Goal: Transaction & Acquisition: Purchase product/service

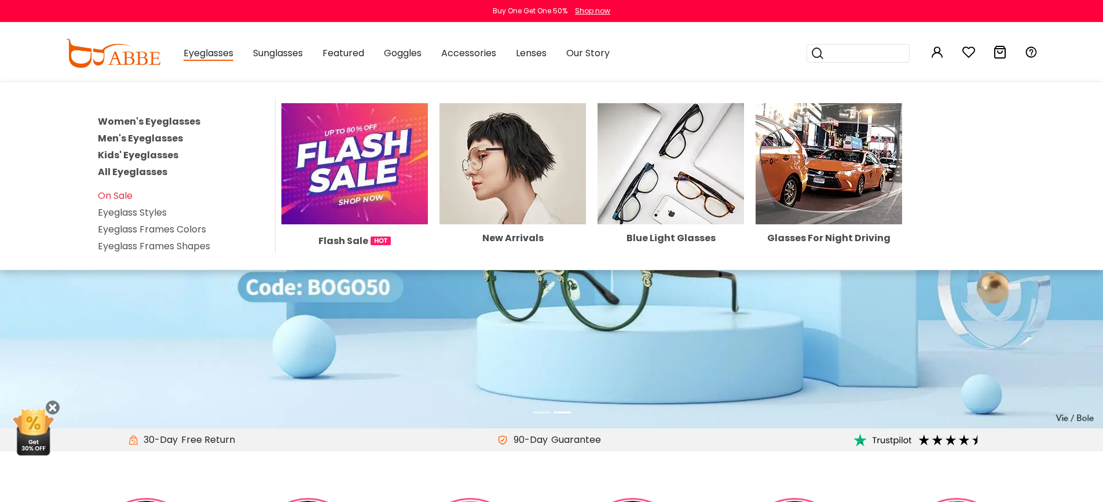
click at [182, 117] on link "Women's Eyeglasses" at bounding box center [149, 121] width 103 height 13
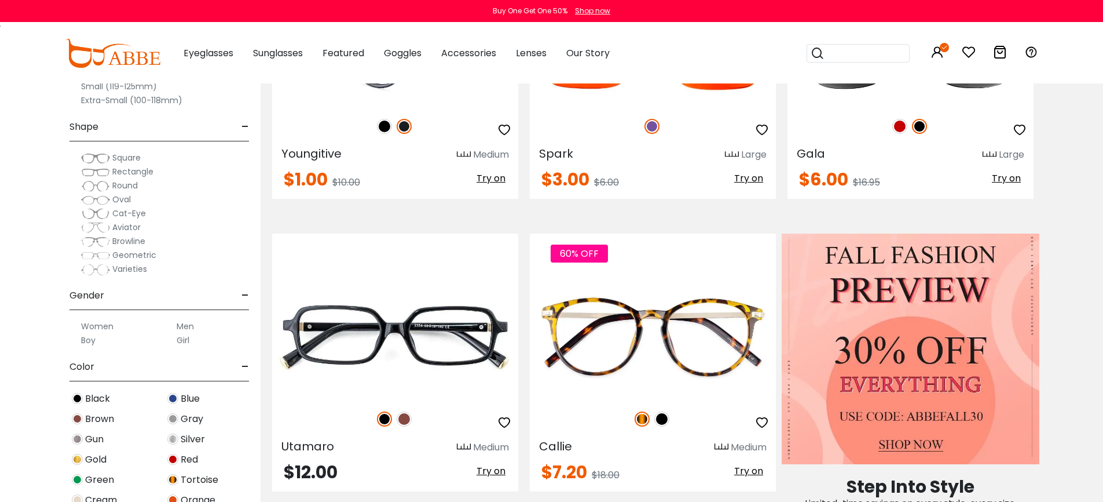
scroll to position [436, 0]
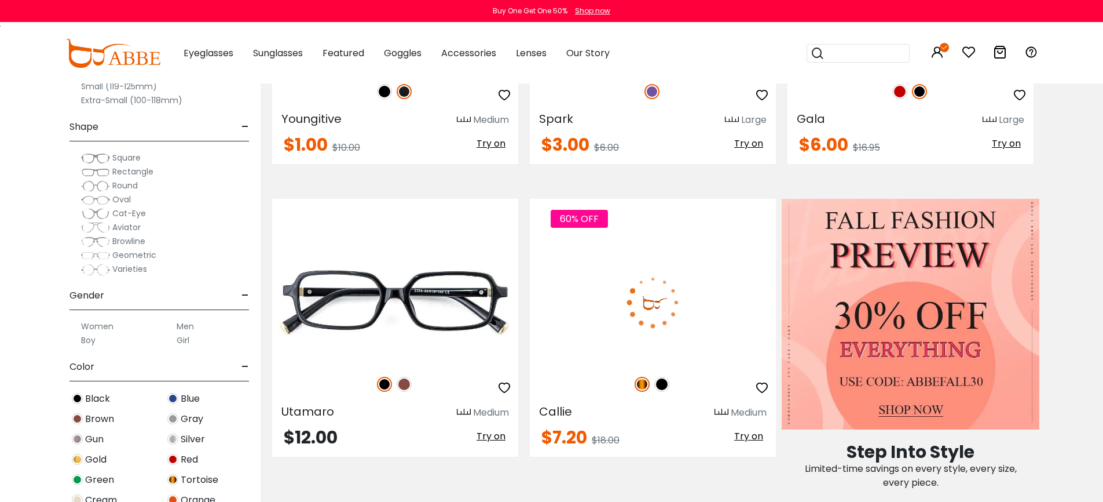
click at [630, 272] on img at bounding box center [653, 301] width 246 height 123
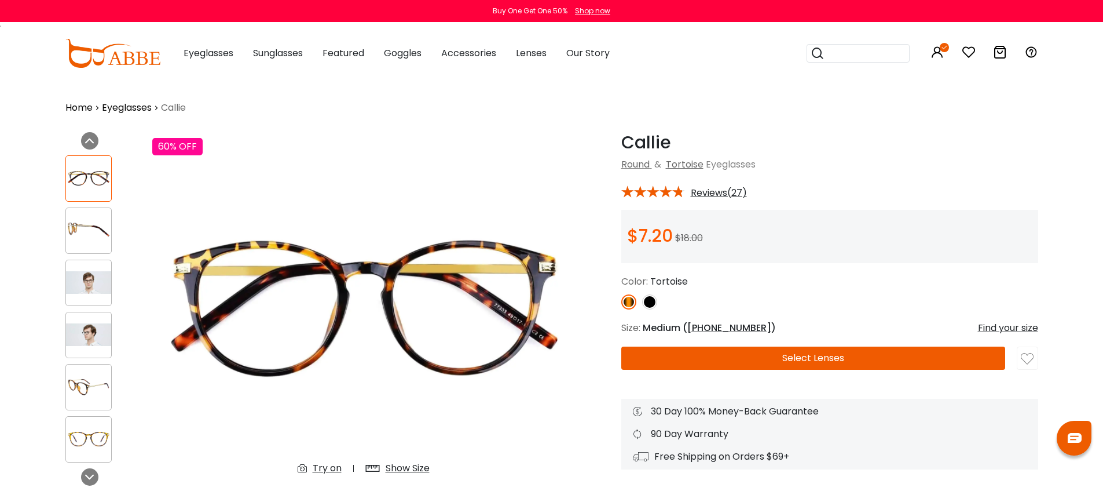
click at [772, 357] on button "Select Lenses" at bounding box center [813, 357] width 384 height 23
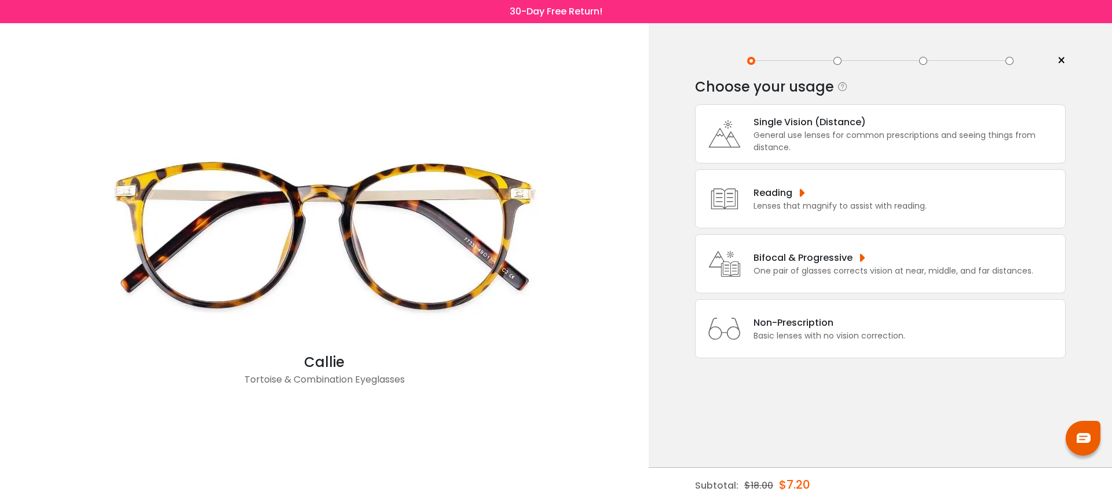
click at [847, 148] on div "General use lenses for common prescriptions and seeing things from distance." at bounding box center [906, 141] width 306 height 24
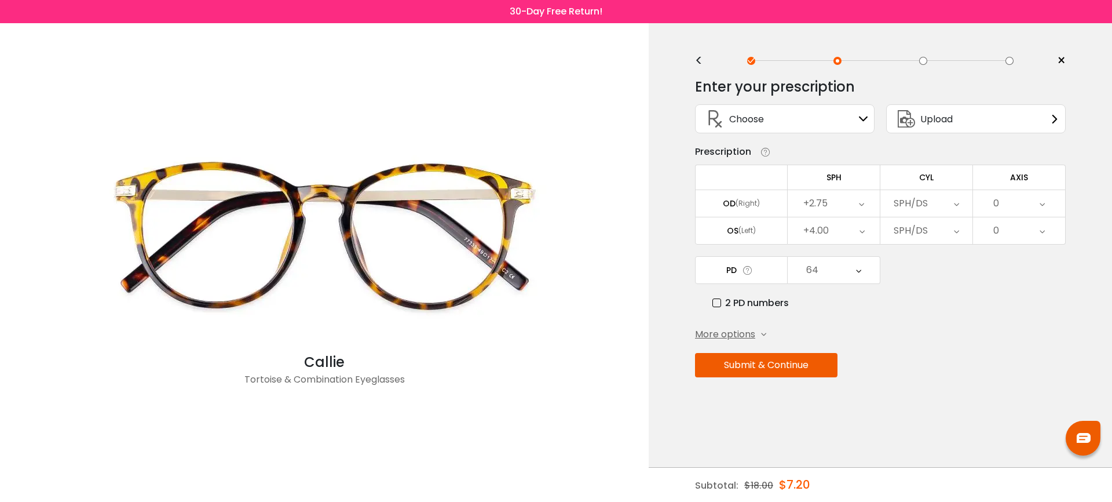
click at [811, 368] on button "Submit & Continue" at bounding box center [766, 365] width 142 height 24
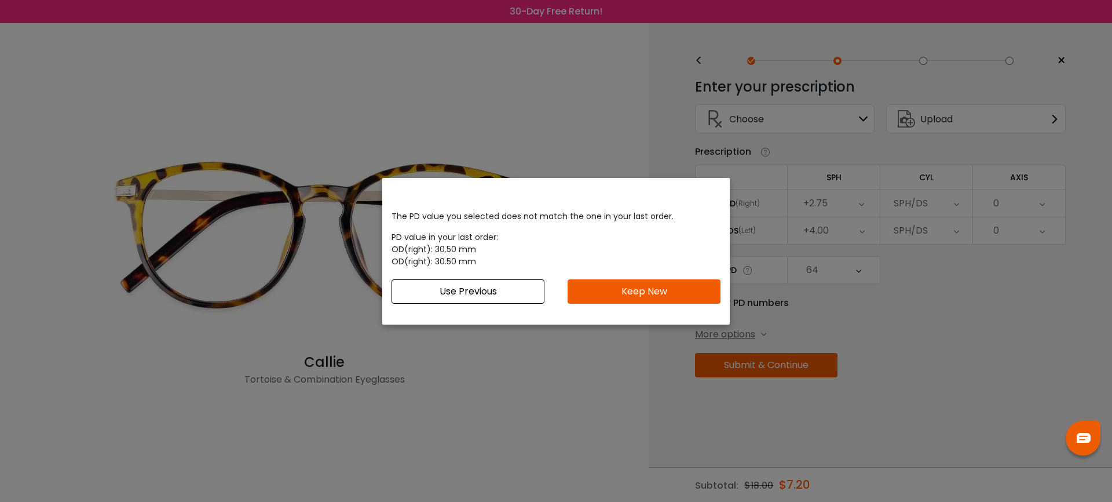
click at [676, 298] on button "Keep New" at bounding box center [644, 291] width 153 height 24
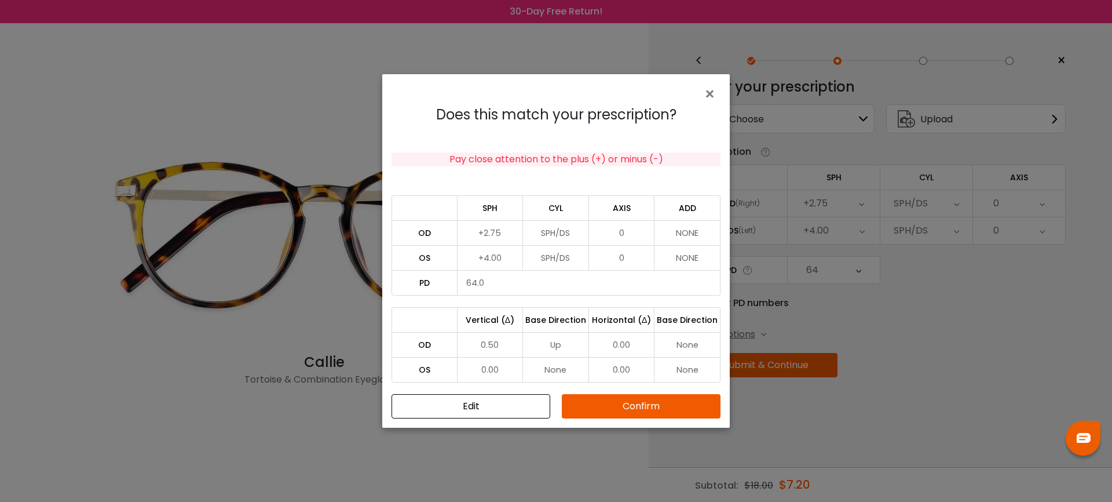
click at [667, 401] on button "Confirm" at bounding box center [641, 406] width 159 height 24
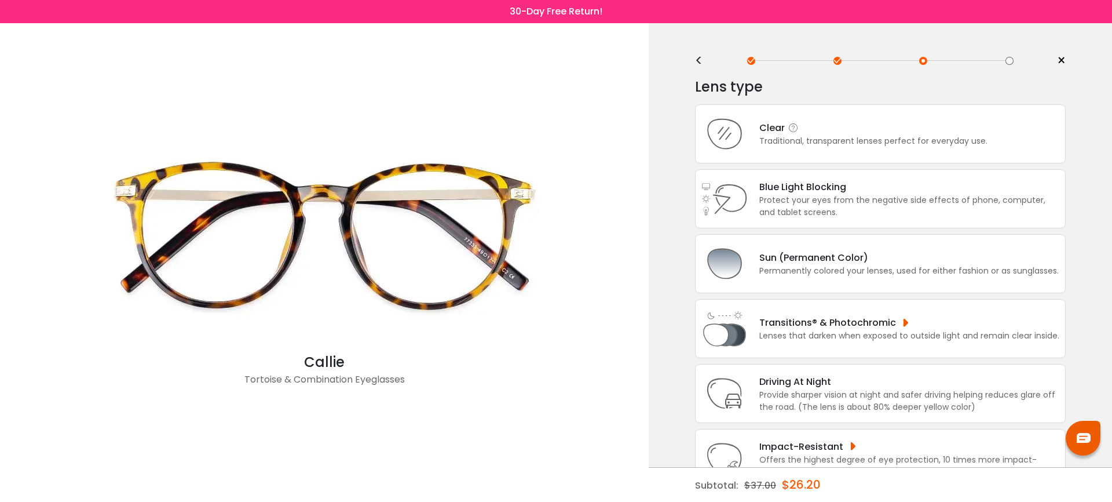
click at [824, 149] on div "Clear Traditional, transparent lenses perfect for everyday use." at bounding box center [880, 133] width 371 height 59
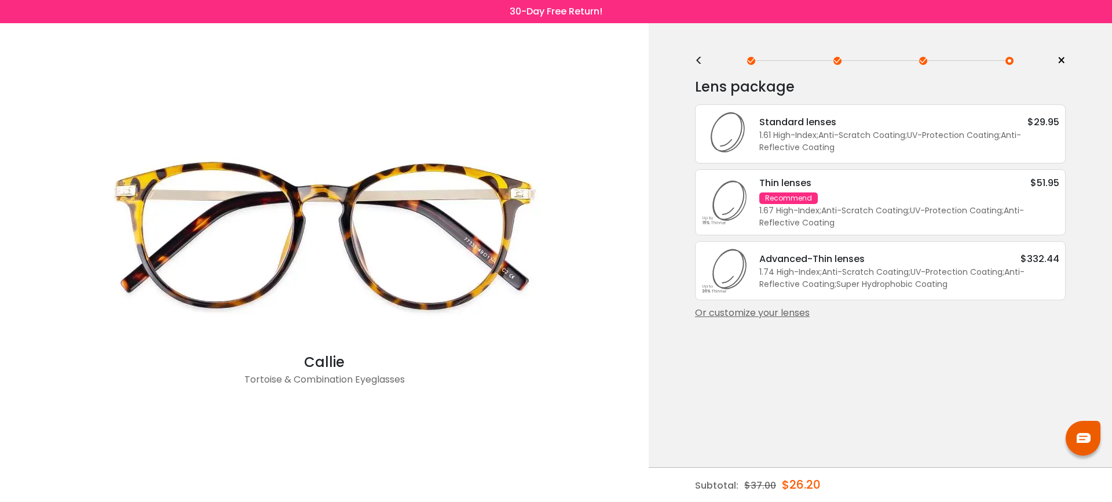
click at [824, 149] on div "1.61 High-Index ; Anti-Scratch Coating ; UV-Protection Coating ; Anti-Reflectiv…" at bounding box center [909, 141] width 300 height 24
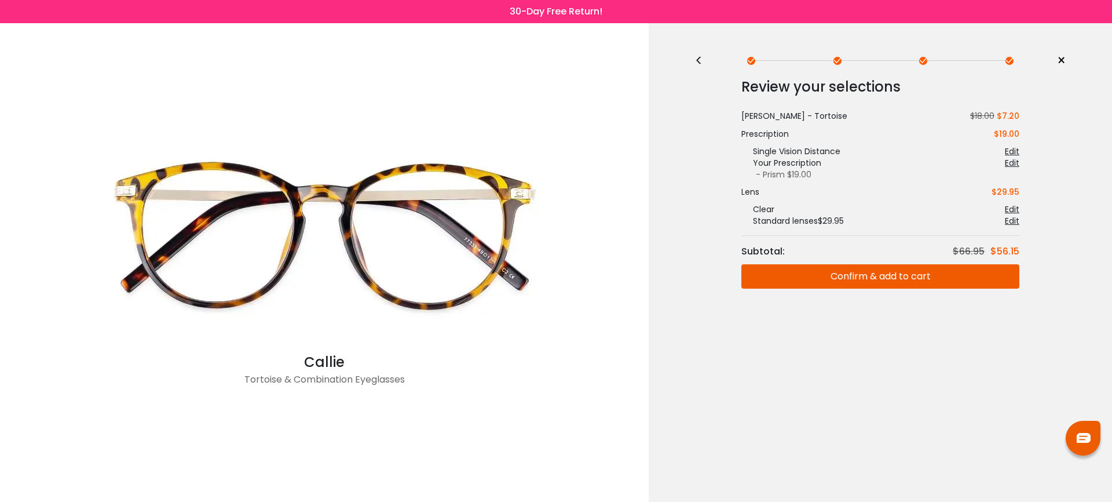
click at [829, 281] on button "Confirm & add to cart" at bounding box center [880, 276] width 278 height 24
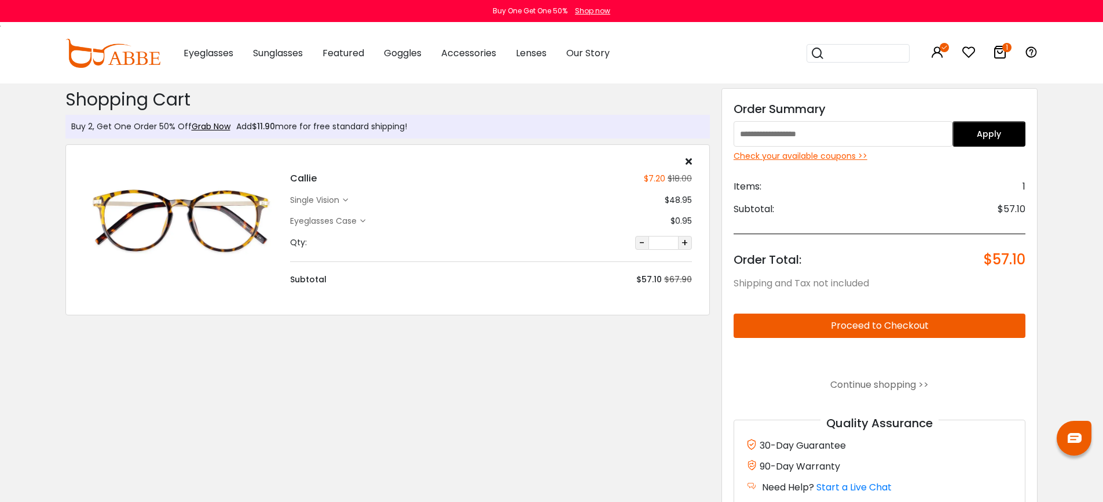
click at [884, 320] on button "Proceed to Checkout" at bounding box center [880, 325] width 292 height 24
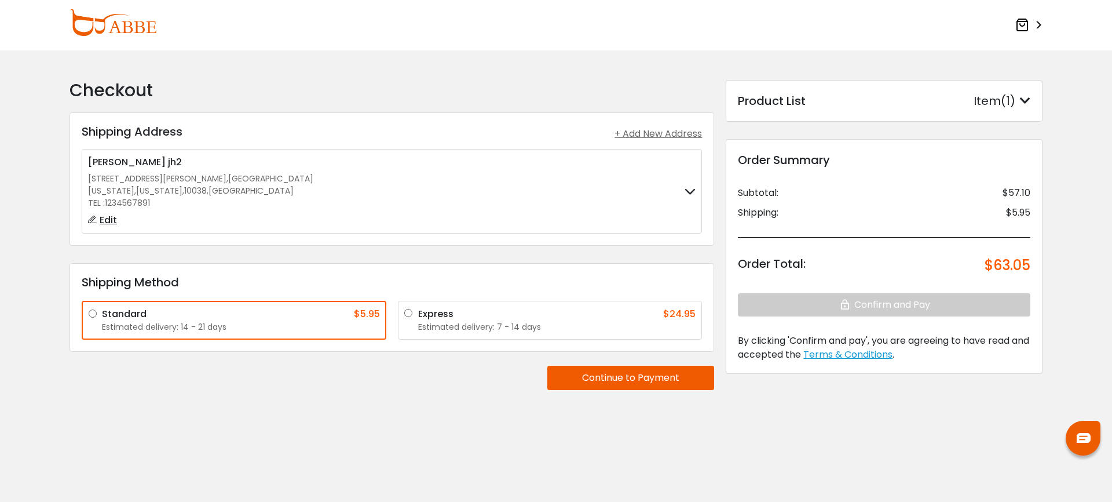
click at [608, 218] on label "Peng wang zhang jh2 123 William Street , Manhattan New York , New York , 10038 …" at bounding box center [392, 191] width 608 height 72
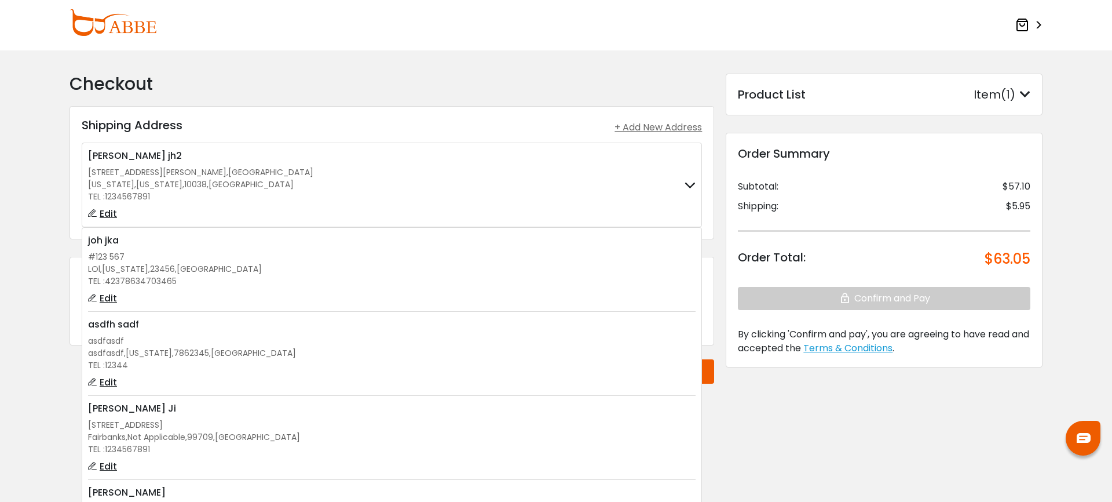
scroll to position [485, 0]
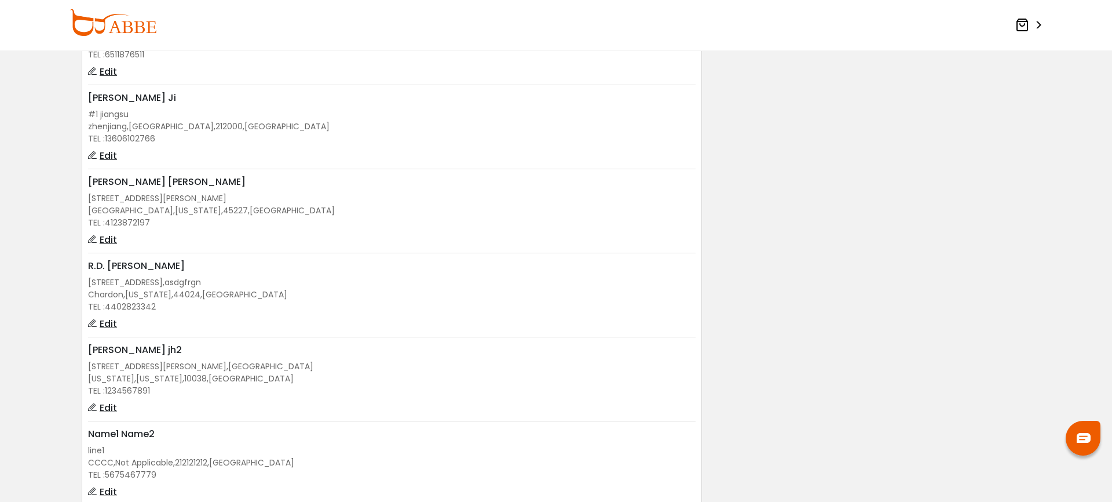
click at [488, 377] on div "New York , New York , 10038 , United States" at bounding box center [392, 378] width 608 height 12
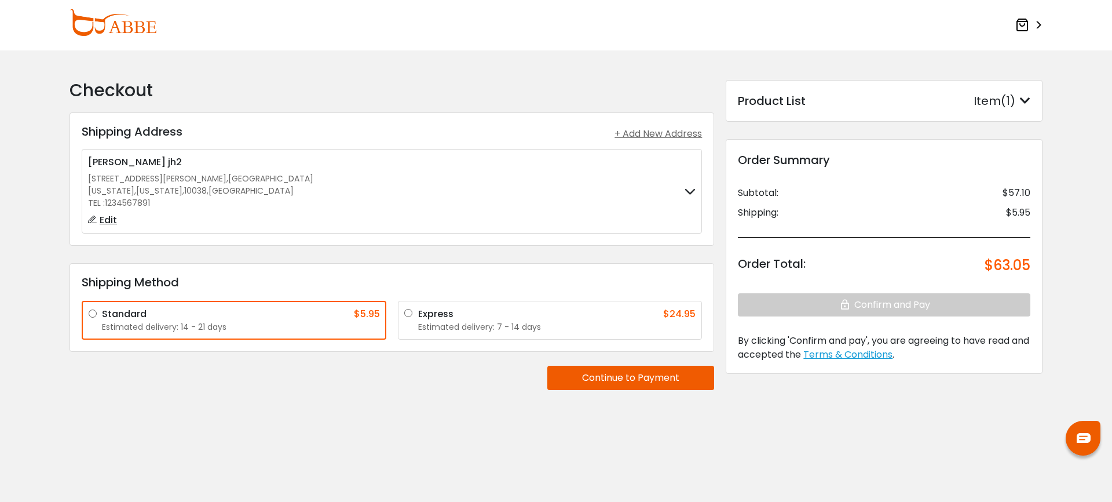
click at [616, 378] on button "Continue to Payment" at bounding box center [630, 377] width 167 height 24
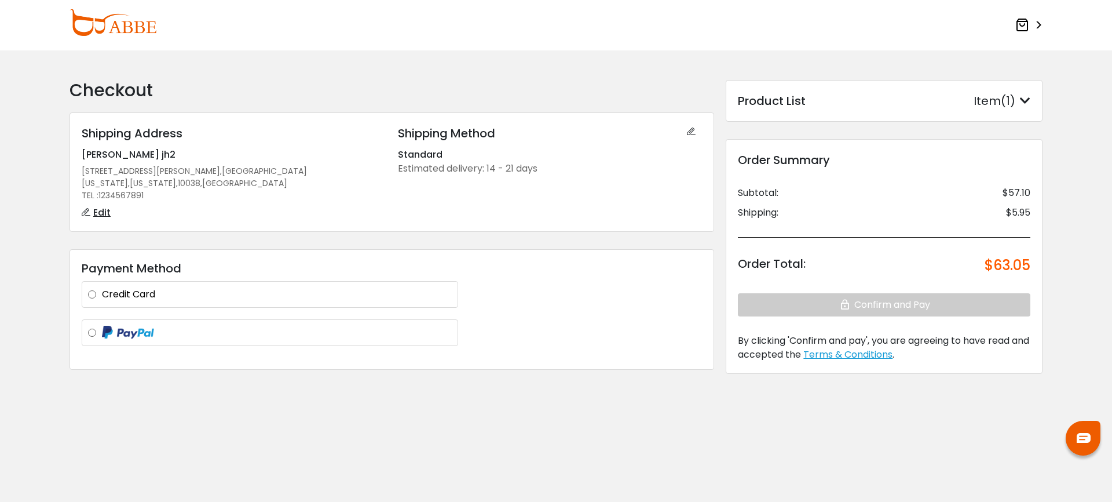
click at [287, 299] on label "Credit Card" at bounding box center [277, 294] width 350 height 14
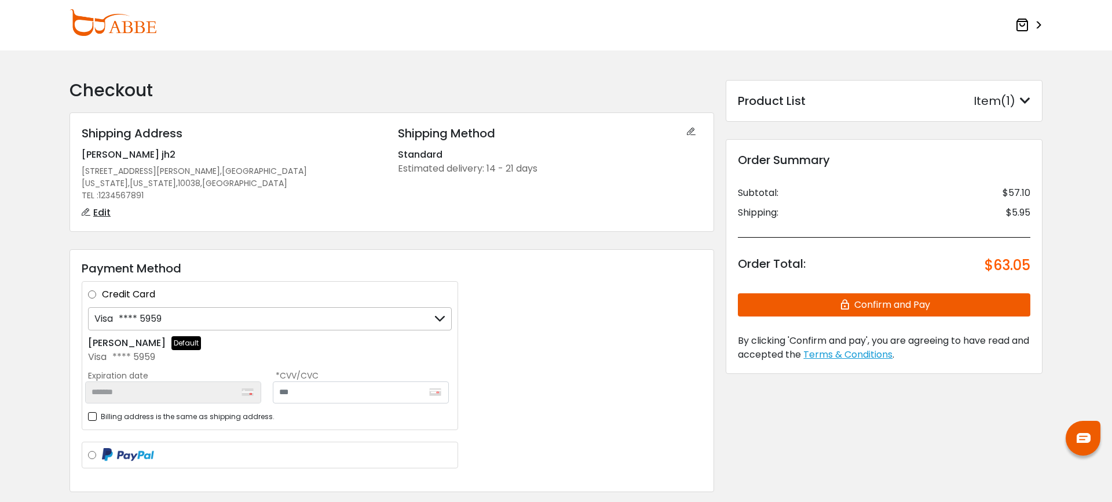
click at [1023, 21] on icon at bounding box center [1022, 25] width 14 height 14
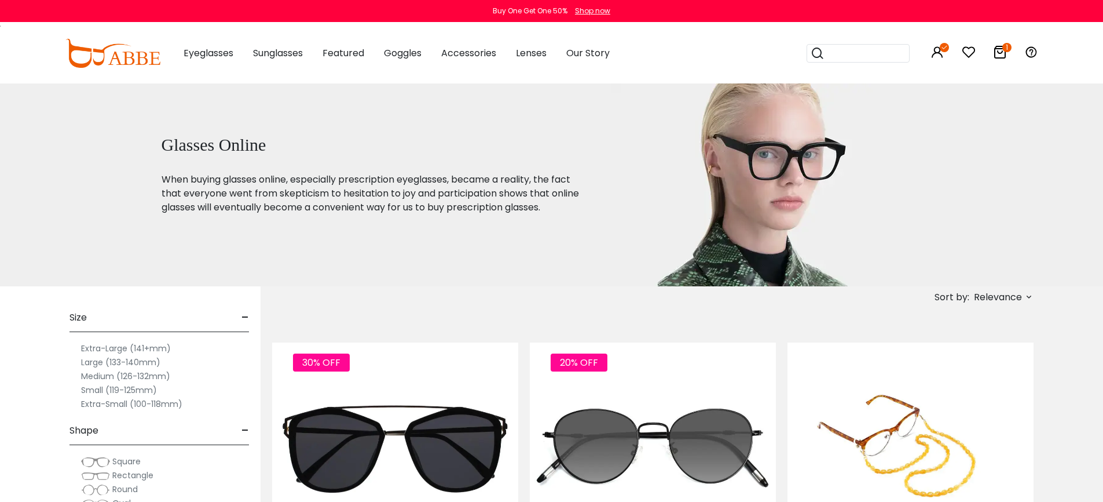
click at [1000, 52] on icon at bounding box center [1000, 52] width 14 height 14
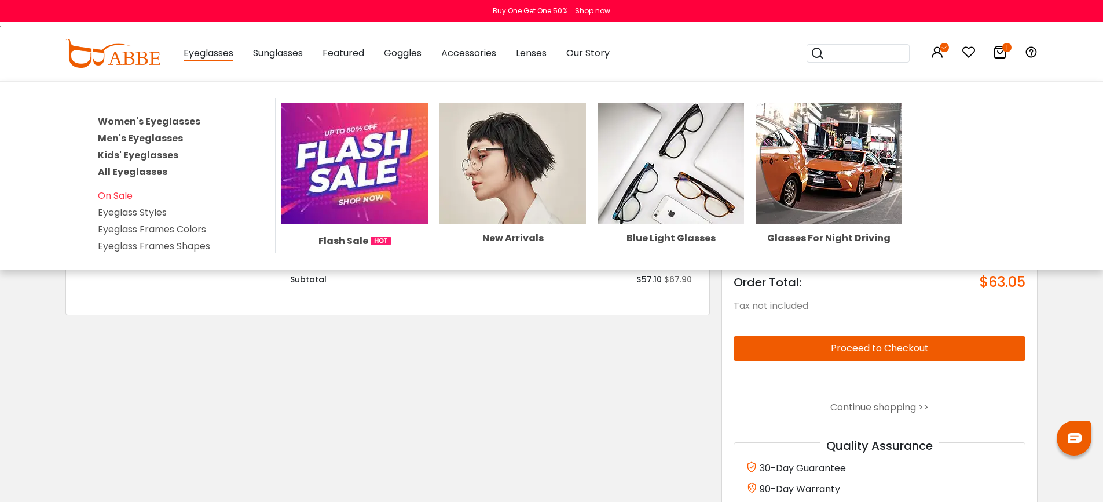
click at [352, 159] on img at bounding box center [354, 163] width 147 height 121
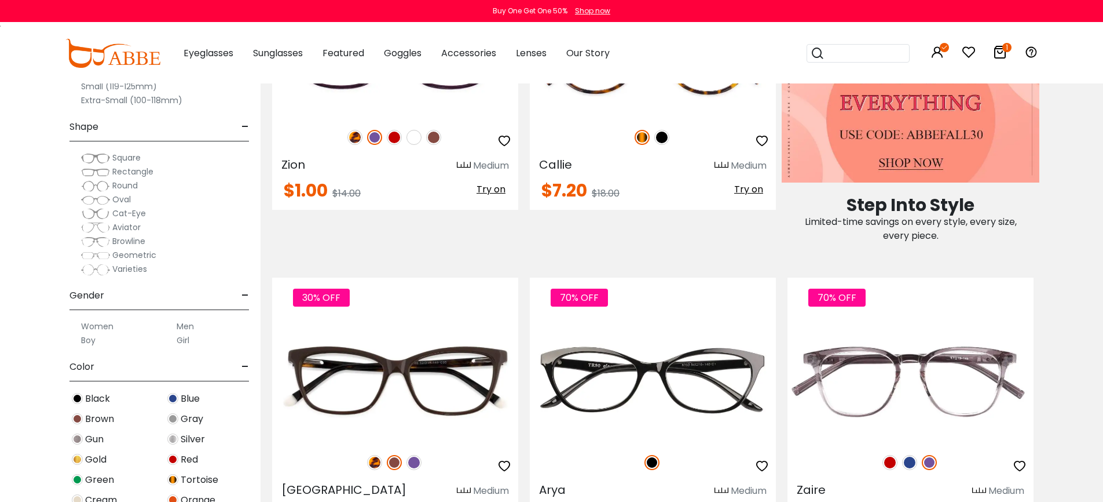
scroll to position [920, 0]
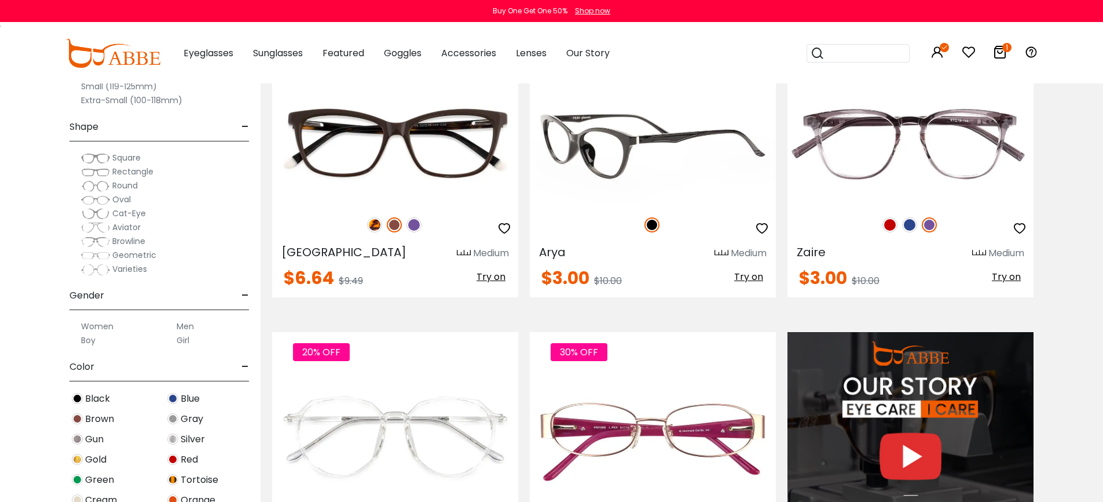
click at [704, 156] on img at bounding box center [653, 143] width 246 height 123
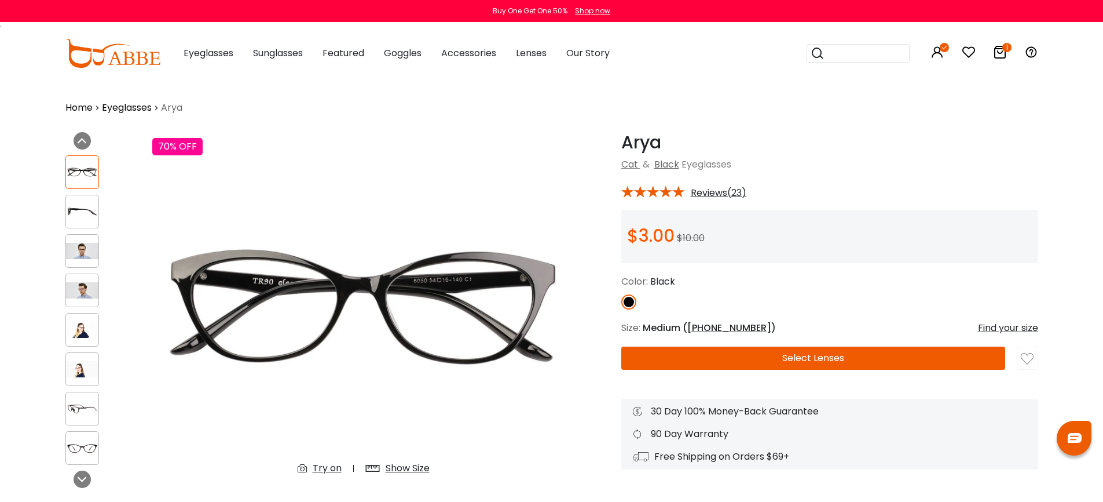
click at [799, 358] on button "Select Lenses" at bounding box center [813, 357] width 384 height 23
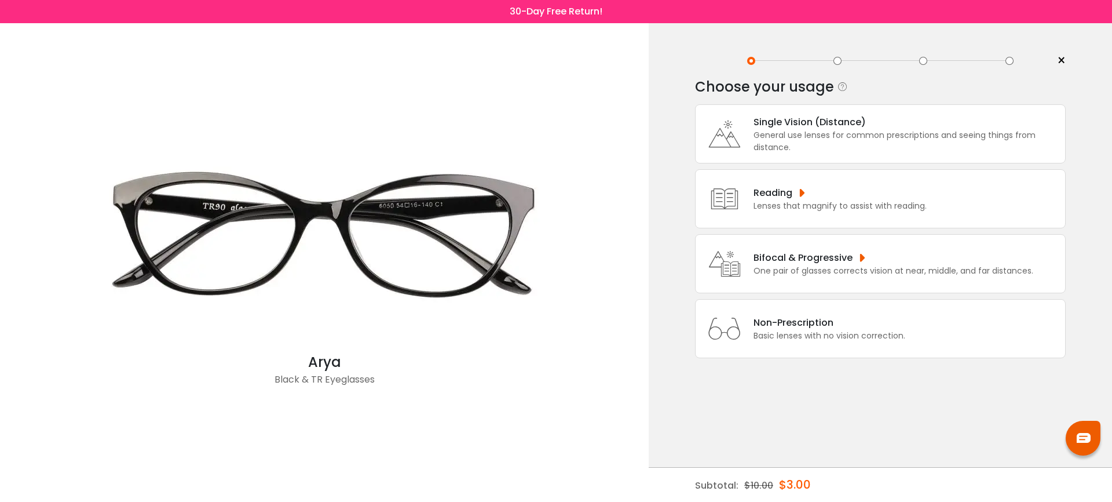
click at [786, 325] on div "Non-Prescription Basic lenses with no vision correction." at bounding box center [880, 328] width 371 height 59
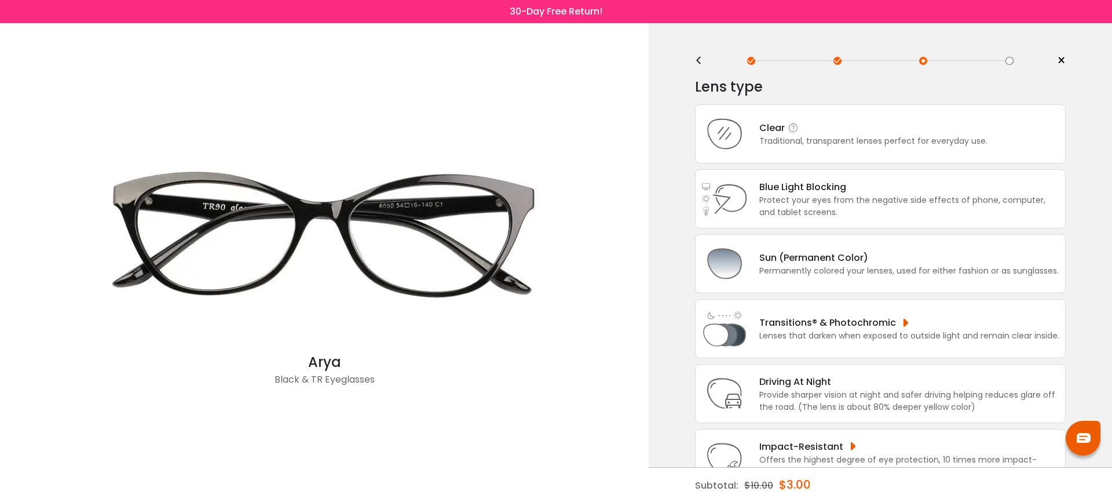
click at [809, 125] on div "Clear" at bounding box center [873, 127] width 228 height 14
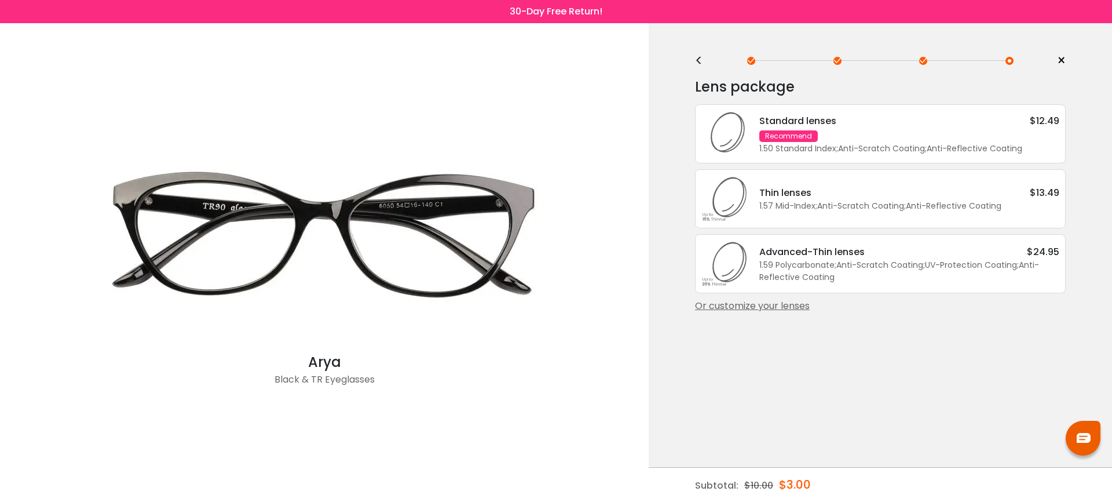
click at [868, 126] on div "Standard lenses $12.49" at bounding box center [909, 121] width 300 height 14
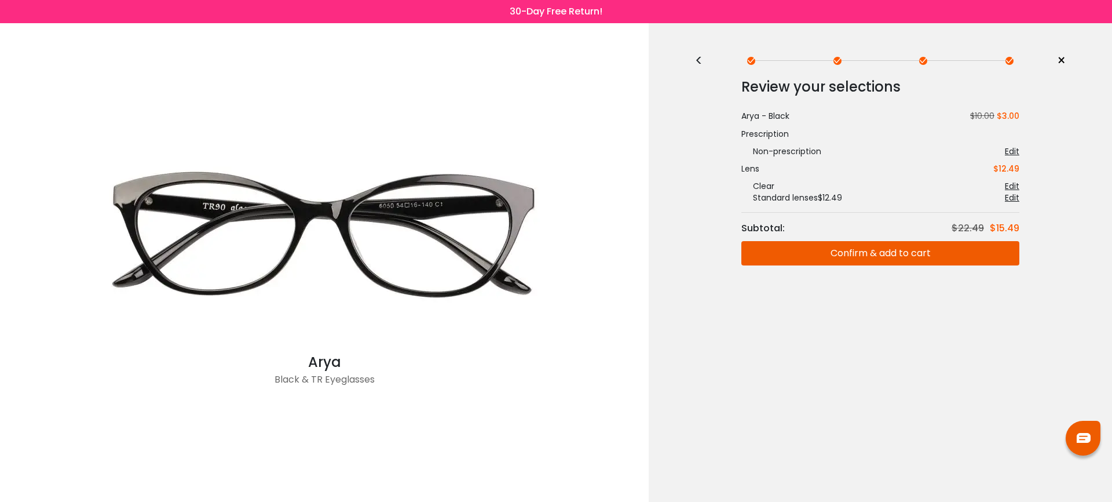
click at [885, 252] on button "Confirm & add to cart" at bounding box center [880, 253] width 278 height 24
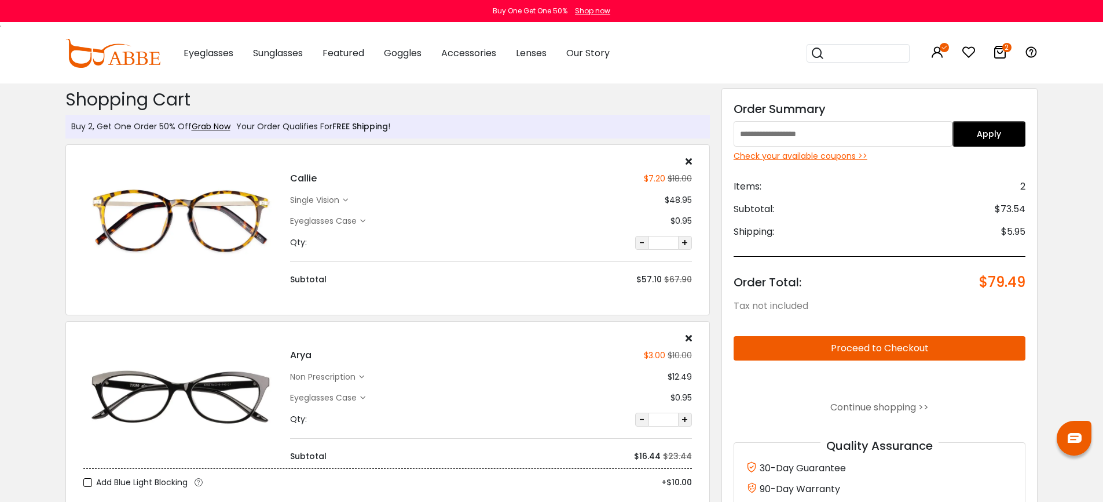
click at [691, 158] on icon at bounding box center [689, 160] width 6 height 9
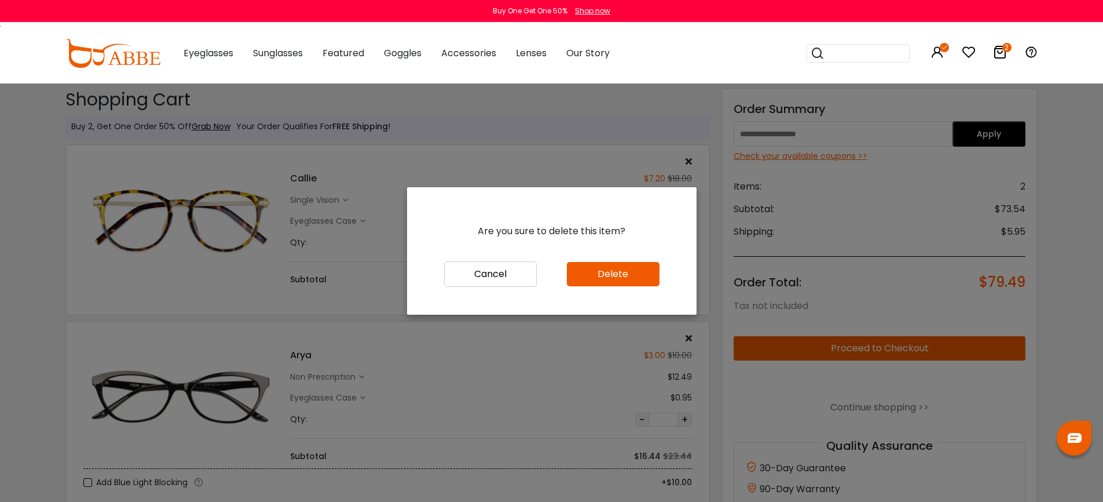
click at [619, 278] on button "Delete" at bounding box center [613, 274] width 93 height 24
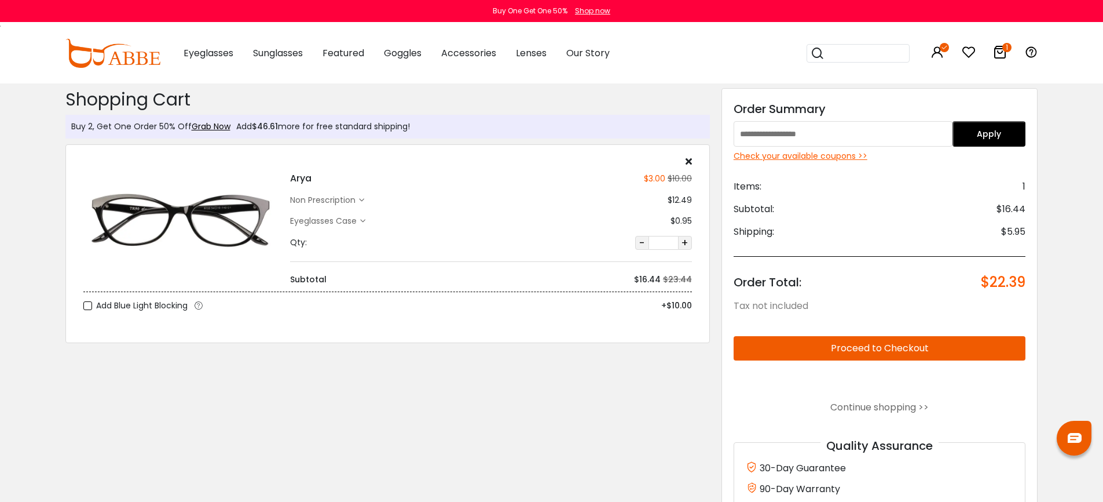
click at [836, 157] on div "Check your available coupons >>" at bounding box center [880, 156] width 292 height 12
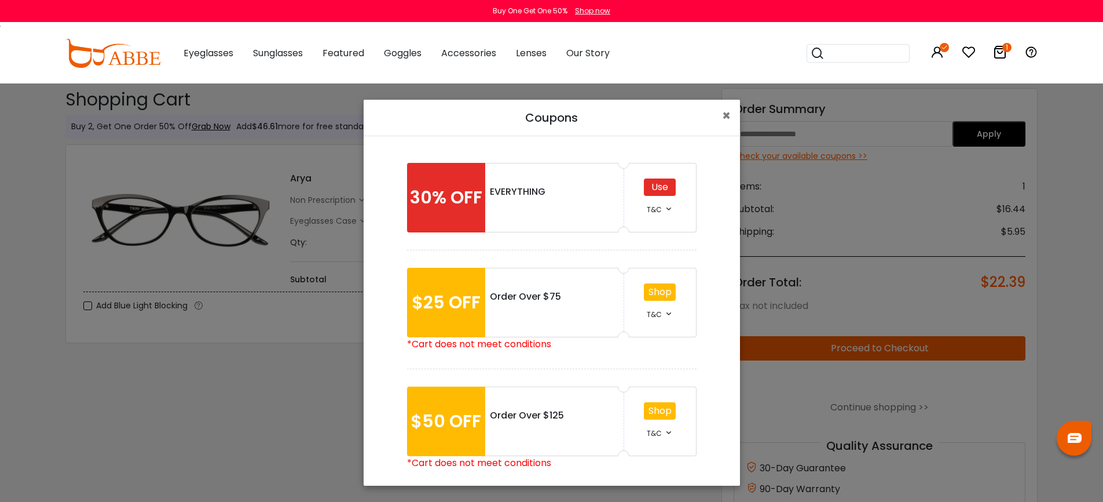
click at [663, 188] on div "Use" at bounding box center [660, 186] width 32 height 17
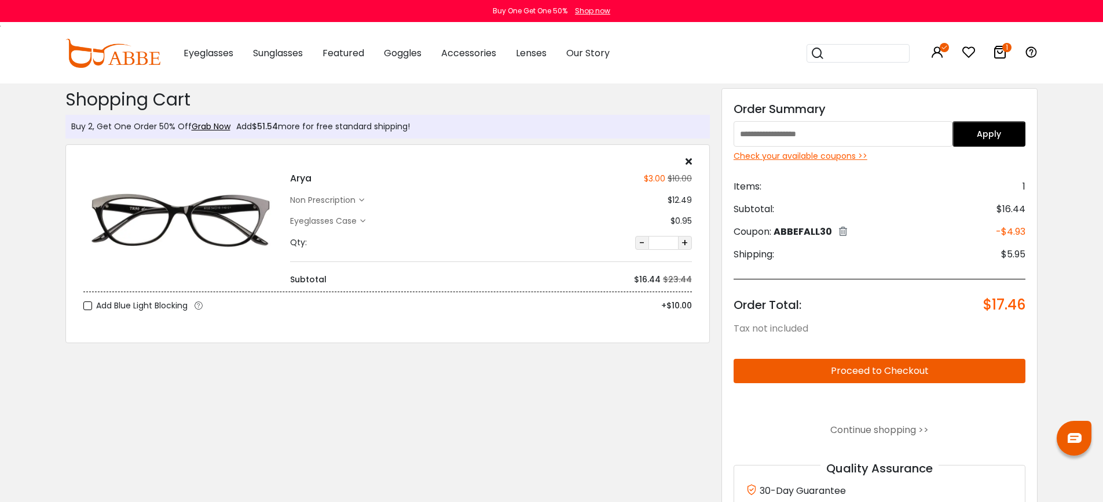
click at [891, 374] on button "Proceed to Checkout" at bounding box center [880, 370] width 292 height 24
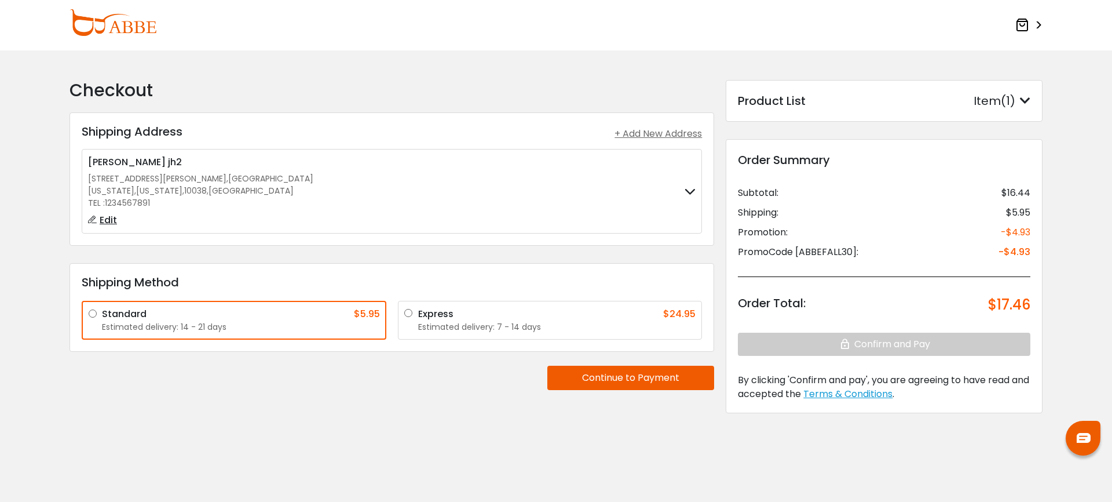
click at [605, 383] on button "Continue to Payment" at bounding box center [630, 377] width 167 height 24
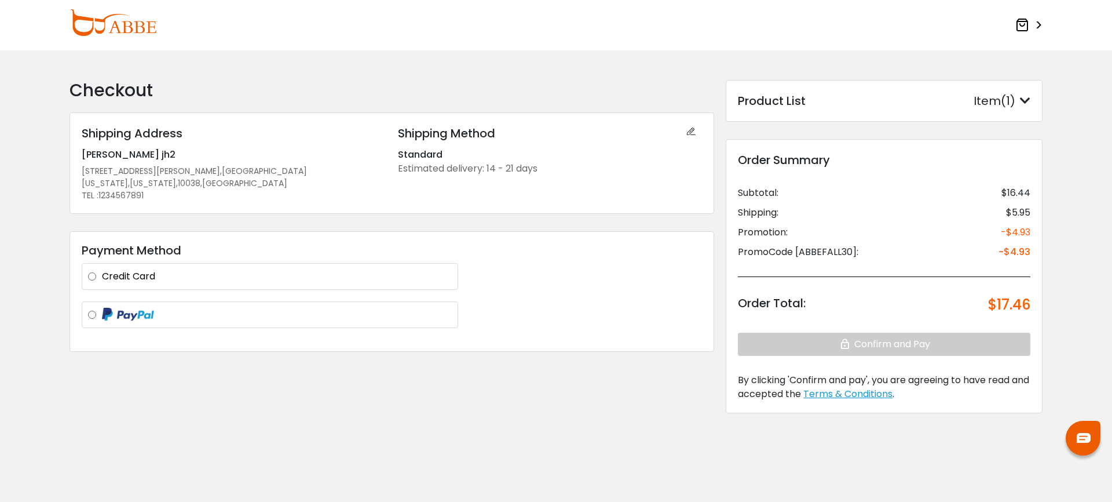
click at [241, 269] on label "Credit Card" at bounding box center [277, 276] width 350 height 14
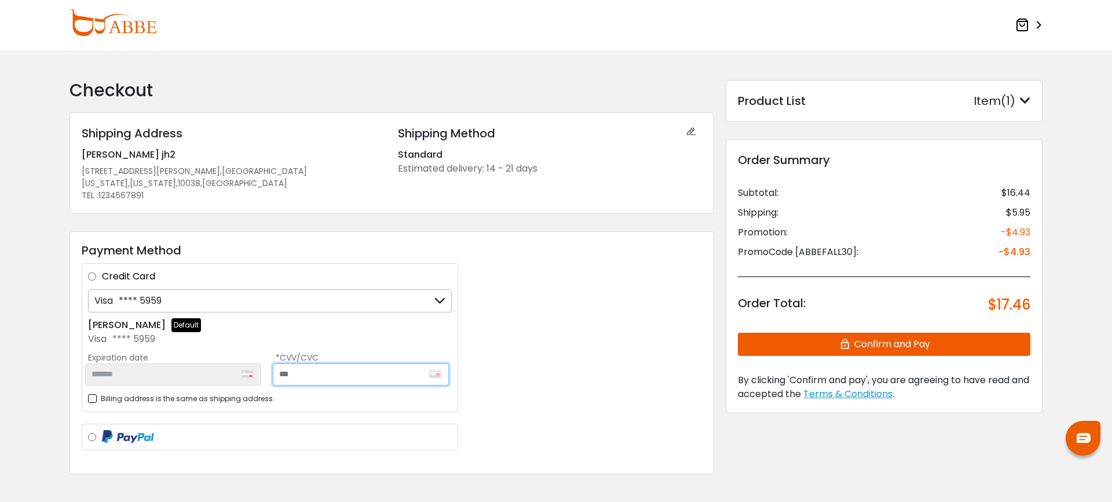
click at [340, 367] on input "text" at bounding box center [361, 374] width 176 height 22
type input "***"
click at [576, 358] on div "Payment Method Credit Card Visa **** 5959 Visa **** 5959 Visa **** 5959 + Add a…" at bounding box center [391, 352] width 645 height 243
click at [816, 342] on button "Confirm and Pay" at bounding box center [884, 343] width 292 height 23
